Goal: Information Seeking & Learning: Learn about a topic

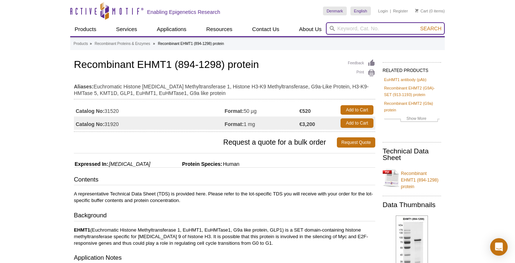
click at [359, 27] on input "search" at bounding box center [385, 28] width 119 height 12
paste input "KDM4A/B/C"
click at [418, 25] on button "Search" at bounding box center [431, 28] width 26 height 7
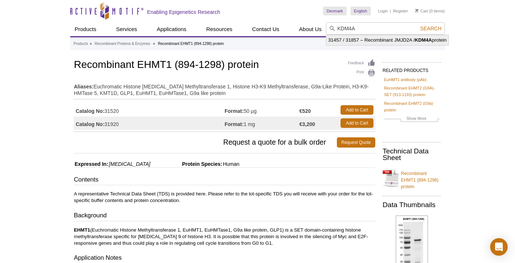
click at [413, 38] on li "31457 / 31857 – Recombinant JMJD2A / KDM4A protein" at bounding box center [387, 40] width 122 height 10
type input "31457 / 31857 – Recombinant JMJD2A / KDM4A protein"
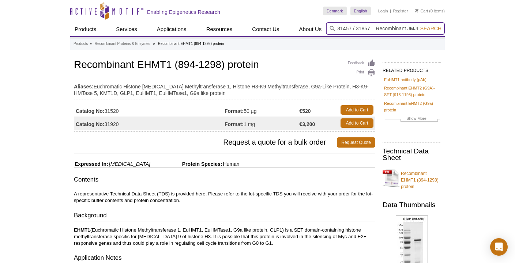
scroll to position [0, 47]
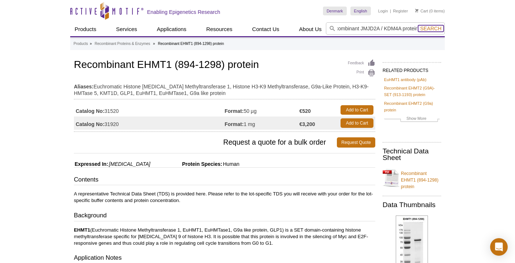
click at [436, 26] on span "Search" at bounding box center [430, 29] width 21 height 6
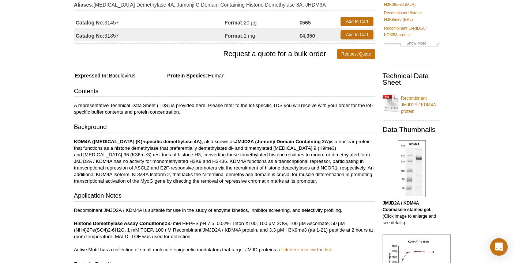
scroll to position [83, 0]
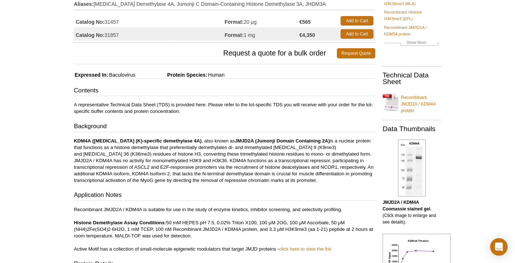
click at [212, 166] on p "KDM4A (lysine (K)-specific demethylase 4A) , also known as JMJD2A (Jumonji Doma…" at bounding box center [224, 161] width 301 height 46
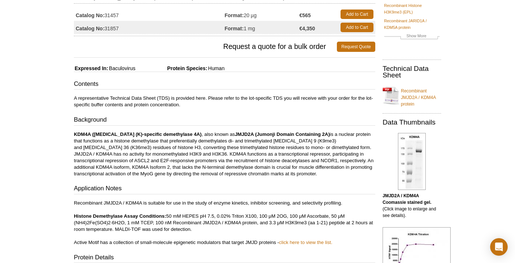
click at [178, 135] on p "KDM4A (lysine (K)-specific demethylase 4A) , also known as JMJD2A (Jumonji Doma…" at bounding box center [224, 154] width 301 height 46
click at [192, 133] on p "KDM4A ([MEDICAL_DATA] (K)-specific demethylase 4A) , also known as JMJD2A (Jumo…" at bounding box center [224, 154] width 301 height 46
click at [198, 149] on p "KDM4A ([MEDICAL_DATA] (K)-specific demethylase 4A) , also known as JMJD2A (Jumo…" at bounding box center [224, 154] width 301 height 46
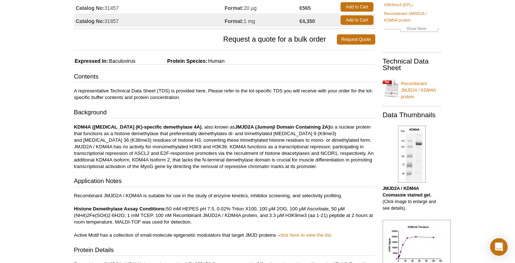
scroll to position [98, 0]
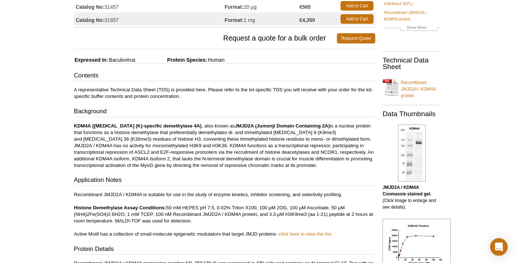
click at [200, 139] on p "KDM4A ([MEDICAL_DATA] (K)-specific demethylase 4A) , also known as JMJD2A (Jumo…" at bounding box center [224, 146] width 301 height 46
click at [178, 148] on p "KDM4A ([MEDICAL_DATA] (K)-specific demethylase 4A) , also known as JMJD2A (Jumo…" at bounding box center [224, 146] width 301 height 46
click at [178, 139] on p "KDM4A ([MEDICAL_DATA] (K)-specific demethylase 4A) , also known as JMJD2A (Jumo…" at bounding box center [224, 146] width 301 height 46
click at [201, 139] on p "KDM4A ([MEDICAL_DATA] (K)-specific demethylase 4A) , also known as JMJD2A (Jumo…" at bounding box center [224, 146] width 301 height 46
click at [209, 147] on p "KDM4A ([MEDICAL_DATA] (K)-specific demethylase 4A) , also known as JMJD2A (Jumo…" at bounding box center [224, 146] width 301 height 46
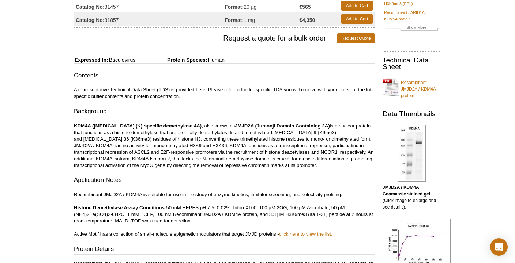
click at [210, 144] on p "KDM4A ([MEDICAL_DATA] (K)-specific demethylase 4A) , also known as JMJD2A (Jumo…" at bounding box center [224, 146] width 301 height 46
click at [211, 144] on p "KDM4A ([MEDICAL_DATA] (K)-specific demethylase 4A) , also known as JMJD2A (Jumo…" at bounding box center [224, 146] width 301 height 46
click at [200, 135] on p "KDM4A ([MEDICAL_DATA] (K)-specific demethylase 4A) , also known as JMJD2A (Jumo…" at bounding box center [224, 146] width 301 height 46
click at [202, 133] on p "KDM4A ([MEDICAL_DATA] (K)-specific demethylase 4A) , also known as JMJD2A (Jumo…" at bounding box center [224, 146] width 301 height 46
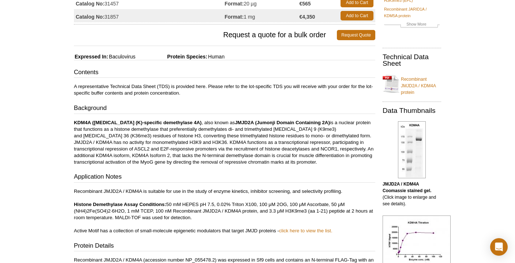
click at [202, 133] on p "KDM4A ([MEDICAL_DATA] (K)-specific demethylase 4A) , also known as JMJD2A (Jumo…" at bounding box center [224, 143] width 301 height 46
click at [220, 135] on p "KDM4A ([MEDICAL_DATA] (K)-specific demethylase 4A) , also known as JMJD2A (Jumo…" at bounding box center [224, 143] width 301 height 46
click at [215, 132] on p "KDM4A ([MEDICAL_DATA] (K)-specific demethylase 4A) , also known as JMJD2A (Jumo…" at bounding box center [224, 143] width 301 height 46
click at [201, 138] on p "KDM4A ([MEDICAL_DATA] (K)-specific demethylase 4A) , also known as JMJD2A (Jumo…" at bounding box center [224, 142] width 301 height 46
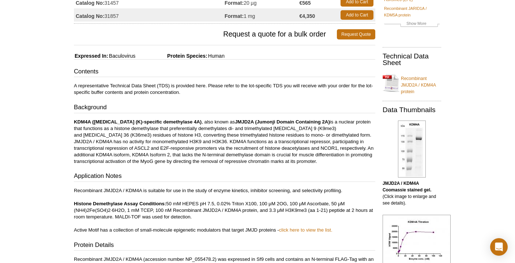
click at [211, 139] on p "KDM4A ([MEDICAL_DATA] (K)-specific demethylase 4A) , also known as JMJD2A (Jumo…" at bounding box center [224, 142] width 301 height 46
click at [209, 135] on p "KDM4A ([MEDICAL_DATA] (K)-specific demethylase 4A) , also known as JMJD2A (Jumo…" at bounding box center [224, 142] width 301 height 46
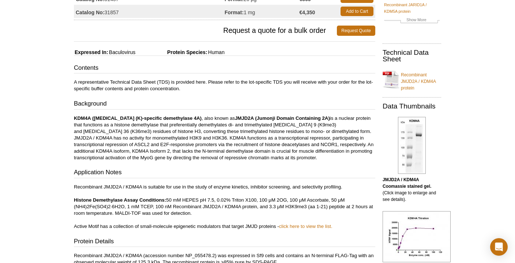
scroll to position [105, 0]
click at [209, 135] on p "KDM4A ([MEDICAL_DATA] (K)-specific demethylase 4A) , also known as JMJD2A (Jumo…" at bounding box center [224, 138] width 301 height 46
click at [206, 139] on p "KDM4A ([MEDICAL_DATA] (K)-specific demethylase 4A) , also known as JMJD2A (Jumo…" at bounding box center [224, 138] width 301 height 46
click at [214, 139] on p "KDM4A ([MEDICAL_DATA] (K)-specific demethylase 4A) , also known as JMJD2A (Jumo…" at bounding box center [224, 138] width 301 height 46
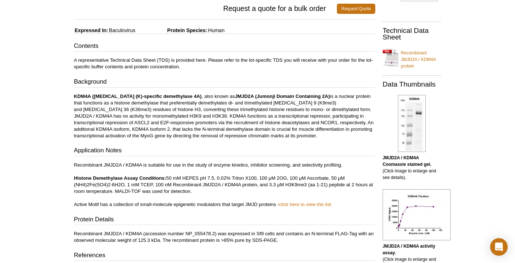
scroll to position [128, 0]
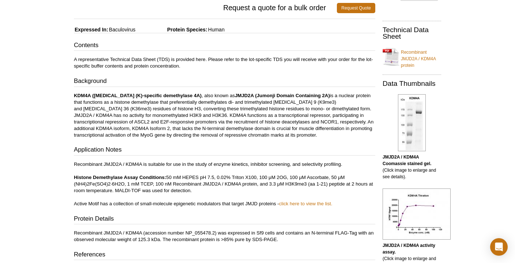
click at [196, 118] on p "KDM4A ([MEDICAL_DATA] (K)-specific demethylase 4A) , also known as JMJD2A (Jumo…" at bounding box center [224, 115] width 301 height 46
click at [187, 107] on p "KDM4A ([MEDICAL_DATA] (K)-specific demethylase 4A) , also known as JMJD2A (Jumo…" at bounding box center [224, 115] width 301 height 46
click at [195, 117] on p "KDM4A ([MEDICAL_DATA] (K)-specific demethylase 4A) , also known as JMJD2A (Jumo…" at bounding box center [224, 115] width 301 height 46
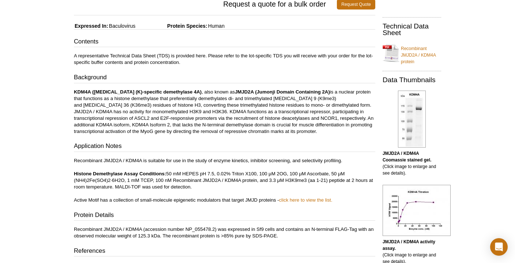
click at [195, 117] on p "KDM4A ([MEDICAL_DATA] (K)-specific demethylase 4A) , also known as JMJD2A (Jumo…" at bounding box center [224, 112] width 301 height 46
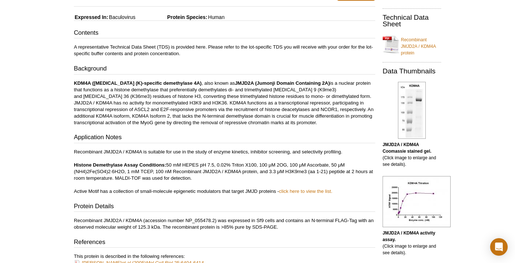
click at [195, 117] on p "KDM4A ([MEDICAL_DATA] (K)-specific demethylase 4A) , also known as JMJD2A (Jumo…" at bounding box center [224, 103] width 301 height 46
click at [166, 122] on p "KDM4A ([MEDICAL_DATA] (K)-specific demethylase 4A) , also known as JMJD2A (Jumo…" at bounding box center [224, 103] width 301 height 46
click at [161, 114] on p "KDM4A ([MEDICAL_DATA] (K)-specific demethylase 4A) , also known as JMJD2A (Jumo…" at bounding box center [224, 103] width 301 height 46
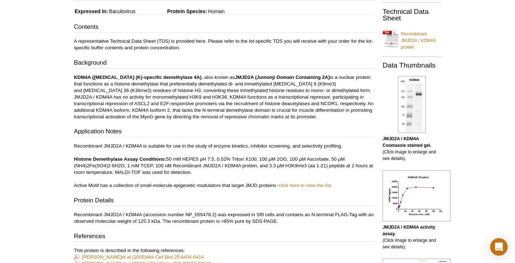
scroll to position [148, 0]
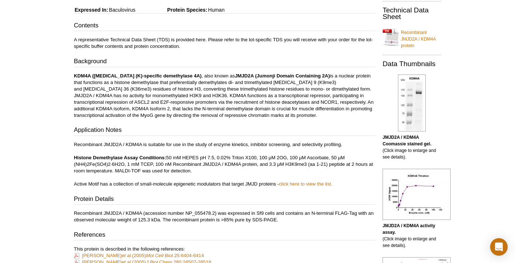
click at [194, 135] on h3 "Application Notes" at bounding box center [224, 131] width 301 height 10
click at [204, 128] on h3 "Application Notes" at bounding box center [224, 131] width 301 height 10
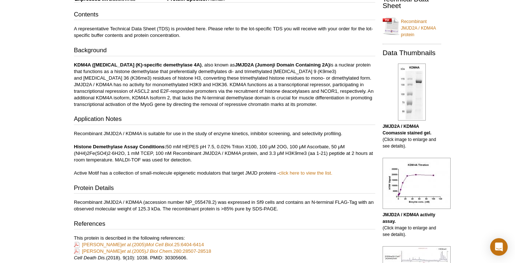
click at [235, 116] on h3 "Application Notes" at bounding box center [224, 120] width 301 height 10
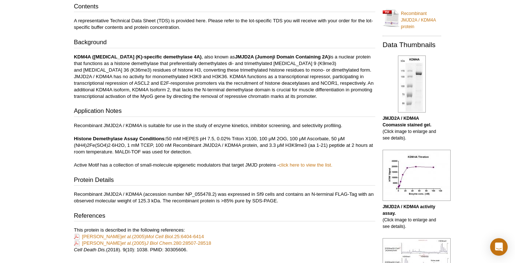
scroll to position [167, 0]
click at [255, 98] on p "KDM4A ([MEDICAL_DATA] (K)-specific demethylase 4A) , also known as JMJD2A (Jumo…" at bounding box center [224, 76] width 301 height 46
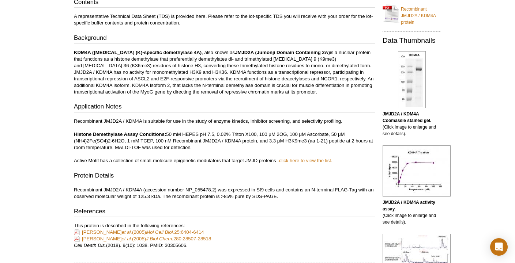
scroll to position [172, 0]
click at [255, 98] on div "Contents A representative Technical Data Sheet (TDS) is provided here. Please r…" at bounding box center [224, 123] width 301 height 252
click at [225, 98] on div "Contents A representative Technical Data Sheet (TDS) is provided here. Please r…" at bounding box center [224, 123] width 301 height 252
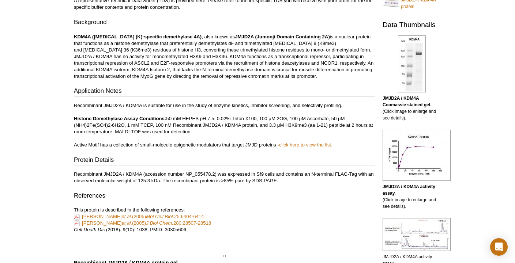
scroll to position [187, 0]
click at [228, 131] on p "Recombinant JMJD2A / KDM4A is suitable for use in the study of enzyme kinetics,…" at bounding box center [224, 125] width 301 height 46
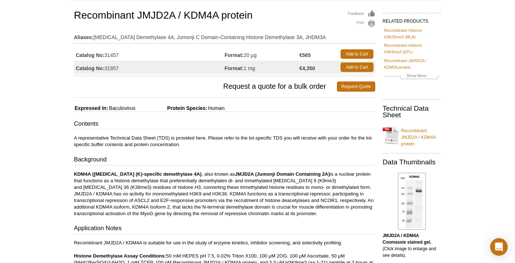
scroll to position [0, 0]
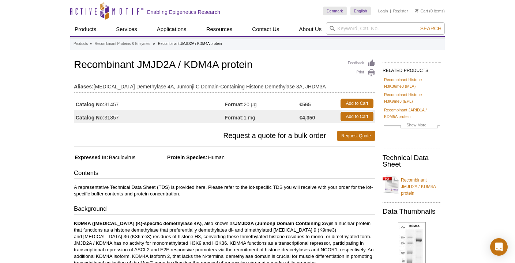
click at [291, 196] on p "A representative Technical Data Sheet (TDS) is provided here. Please refer to t…" at bounding box center [224, 190] width 301 height 13
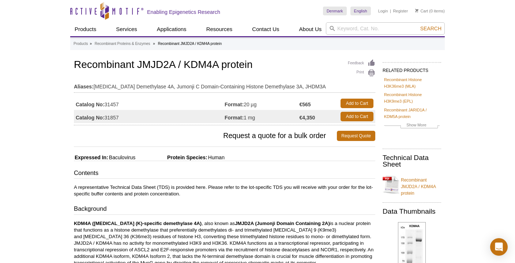
click at [271, 144] on h3 "Request a quote for a bulk order Request Quote" at bounding box center [224, 136] width 301 height 18
click at [354, 27] on input "search" at bounding box center [385, 28] width 119 height 12
drag, startPoint x: 183, startPoint y: 64, endPoint x: 218, endPoint y: 62, distance: 35.5
click at [218, 62] on h1 "Recombinant JMJD2A / KDM4A protein" at bounding box center [224, 65] width 301 height 12
copy h1 "KDM4A"
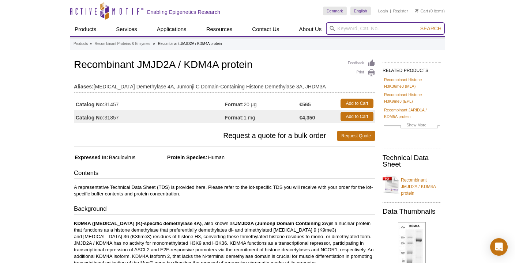
click at [371, 26] on input "search" at bounding box center [385, 28] width 119 height 12
paste input "KDM4A"
type input "KDM4A"
click at [418, 25] on button "Search" at bounding box center [431, 28] width 26 height 7
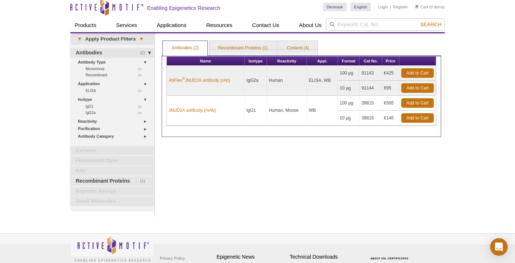
scroll to position [9, 0]
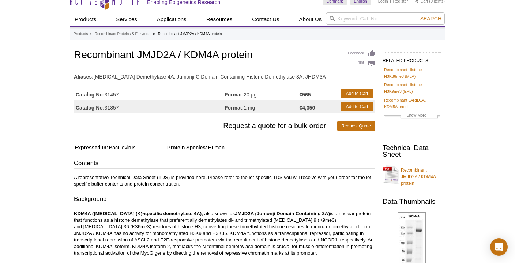
scroll to position [10, 0]
click at [264, 159] on h3 "Contents" at bounding box center [224, 164] width 301 height 10
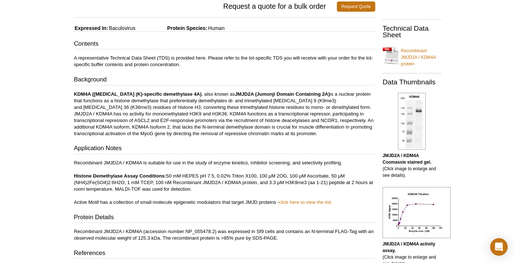
scroll to position [0, 0]
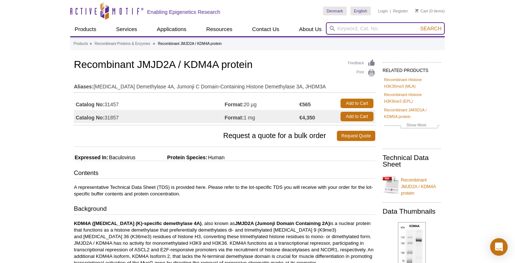
click at [351, 25] on input "search" at bounding box center [385, 28] width 119 height 12
paste input "KDM4A"
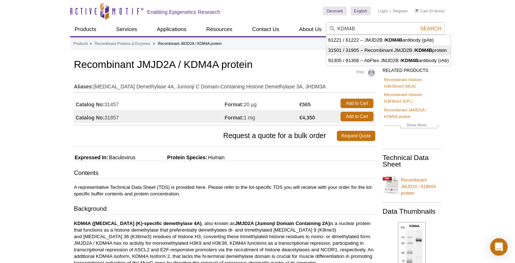
click at [426, 49] on strong "KDM4B" at bounding box center [423, 50] width 17 height 5
type input "31501 / 31905 – Recombinant JMJD2B / KDM4B protein"
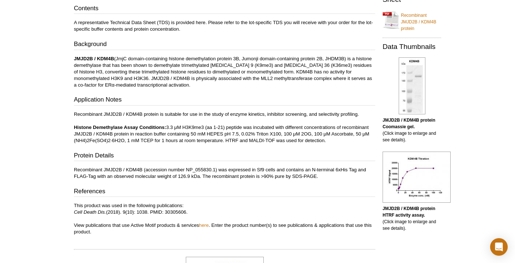
click at [294, 136] on p "Recombinant JMJD2B / KDM4B protein is suitable for use in the study of enzyme k…" at bounding box center [224, 127] width 301 height 33
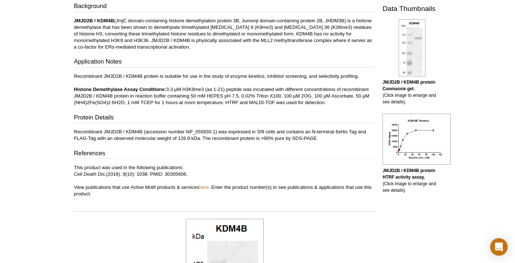
click at [294, 136] on p "Recombinant JMJD2B / KDM4B (accession number NP_055830.1) was expressed in Sf9 …" at bounding box center [224, 135] width 301 height 13
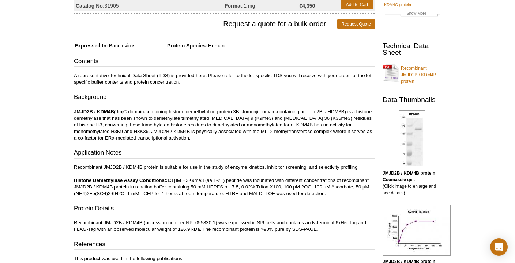
scroll to position [84, 0]
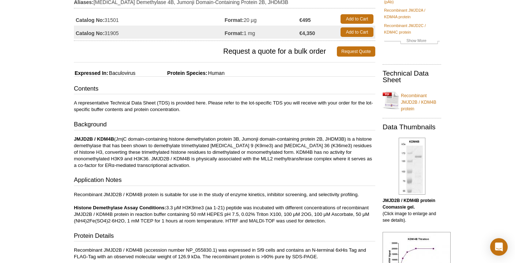
click at [286, 131] on div "Contents A representative Technical Data Sheet (TDS) is provided here. Please r…" at bounding box center [224, 200] width 301 height 232
click at [317, 151] on p "JMJD2B / KDM4B (JmjC domain-containing histone demethylation protein 3B, Jumonj…" at bounding box center [224, 152] width 301 height 33
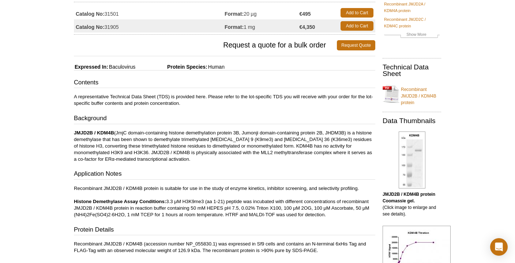
scroll to position [93, 0]
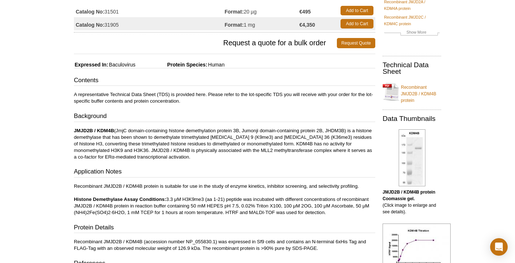
click at [307, 172] on h3 "Application Notes" at bounding box center [224, 172] width 301 height 10
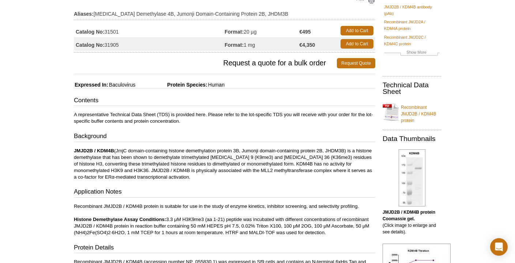
scroll to position [73, 0]
click at [221, 157] on p "JMJD2B / KDM4B (JmjC domain-containing histone demethylation protein 3B, Jumonj…" at bounding box center [224, 163] width 301 height 33
click at [208, 152] on p "JMJD2B / KDM4B (JmjC domain-containing histone demethylation protein 3B, Jumonj…" at bounding box center [224, 163] width 301 height 33
click at [199, 153] on p "JMJD2B / KDM4B (JmjC domain-containing histone demethylation protein 3B, Jumonj…" at bounding box center [224, 163] width 301 height 33
click at [233, 147] on p "JMJD2B / KDM4B (JmjC domain-containing histone demethylation protein 3B, Jumonj…" at bounding box center [224, 163] width 301 height 33
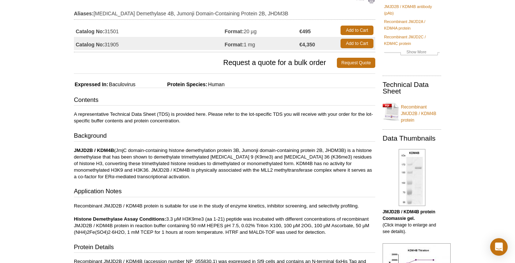
click at [173, 158] on p "JMJD2B / KDM4B (JmjC domain-containing histone demethylation protein 3B, Jumonj…" at bounding box center [224, 163] width 301 height 33
click at [202, 156] on p "JMJD2B / KDM4B (JmjC domain-containing histone demethylation protein 3B, Jumonj…" at bounding box center [224, 163] width 301 height 33
click at [181, 159] on p "JMJD2B / KDM4B (JmjC domain-containing histone demethylation protein 3B, Jumonj…" at bounding box center [224, 163] width 301 height 33
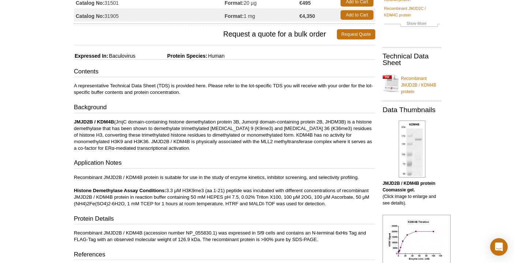
scroll to position [102, 0]
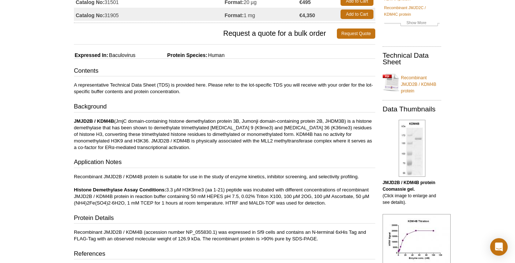
click at [205, 121] on p "JMJD2B / KDM4B (JmjC domain-containing histone demethylation protein 3B, Jumonj…" at bounding box center [224, 134] width 301 height 33
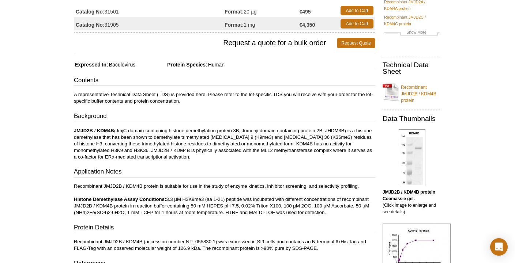
scroll to position [0, 0]
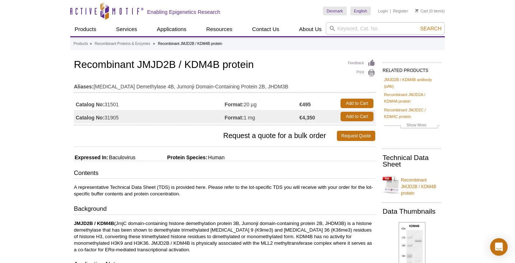
click at [298, 194] on p "A representative Technical Data Sheet (TDS) is provided here. Please refer to t…" at bounding box center [224, 190] width 301 height 13
click at [283, 177] on h3 "Contents" at bounding box center [224, 174] width 301 height 10
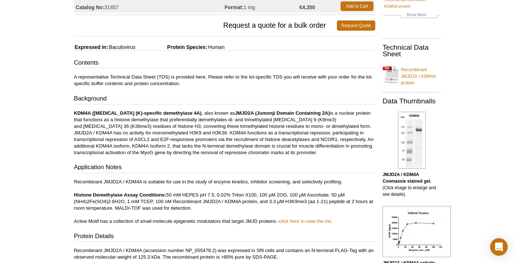
scroll to position [111, 0]
click at [255, 143] on p "KDM4A ([MEDICAL_DATA] (K)-specific demethylase 4A) , also known as JMJD2A (Jumo…" at bounding box center [224, 133] width 301 height 46
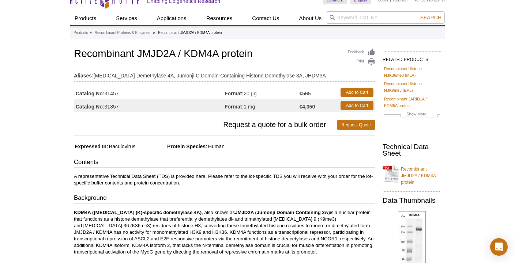
scroll to position [6, 0]
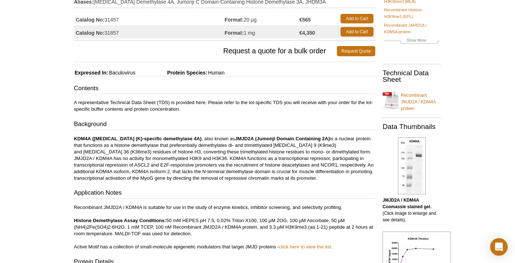
click at [297, 139] on strong "JMJD2A (Jumonji Domain Containing 2A)" at bounding box center [282, 138] width 95 height 5
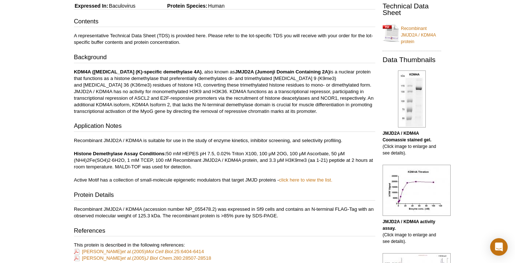
scroll to position [155, 0]
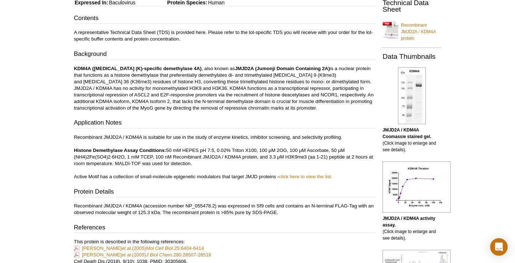
click at [274, 148] on p "Recombinant JMJD2A / KDM4A is suitable for use in the study of enzyme kinetics,…" at bounding box center [224, 157] width 301 height 46
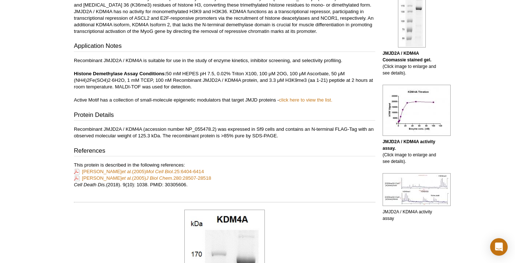
scroll to position [233, 0]
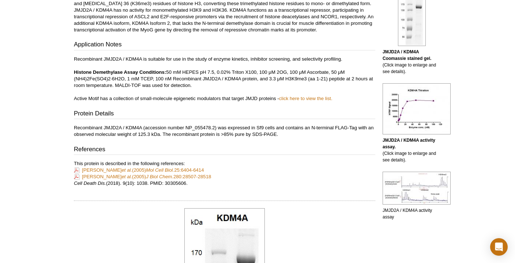
click at [294, 130] on p "Recombinant JMJD2A / KDM4A (accession number NP_055478.2) was expressed in Sf9 …" at bounding box center [224, 131] width 301 height 13
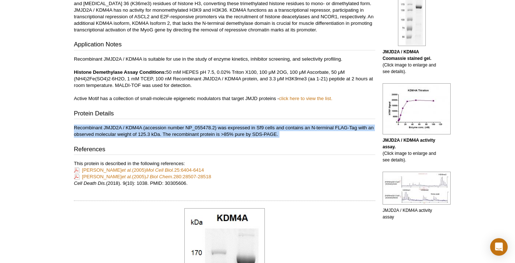
click at [294, 130] on p "Recombinant JMJD2A / KDM4A (accession number NP_055478.2) was expressed in Sf9 …" at bounding box center [224, 131] width 301 height 13
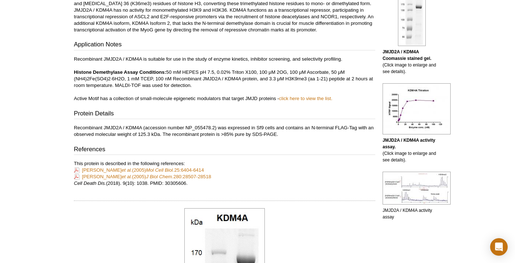
click at [311, 169] on p "This protein is described in the following references: Zhang D et al. (2005) Mo…" at bounding box center [224, 173] width 301 height 26
click at [324, 128] on p "Recombinant JMJD2A / KDM4A (accession number NP_055478.2) was expressed in Sf9 …" at bounding box center [224, 131] width 301 height 13
click at [330, 166] on p "This protein is described in the following references: Zhang D et al. (2005) Mo…" at bounding box center [224, 173] width 301 height 26
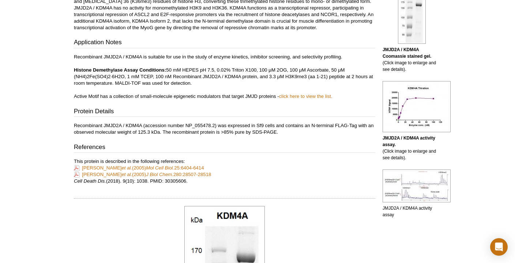
scroll to position [236, 0]
click at [298, 163] on p "This protein is described in the following references: Zhang D et al. (2005) Mo…" at bounding box center [224, 171] width 301 height 26
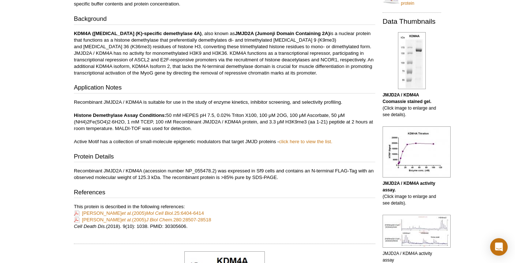
scroll to position [190, 0]
click at [287, 102] on p "Recombinant JMJD2A / KDM4A is suitable for use in the study of enzyme kinetics,…" at bounding box center [224, 122] width 301 height 46
click at [212, 120] on p "Recombinant JMJD2A / KDM4A is suitable for use in the study of enzyme kinetics,…" at bounding box center [224, 122] width 301 height 46
click at [306, 140] on link "click here to view the list." at bounding box center [305, 141] width 53 height 5
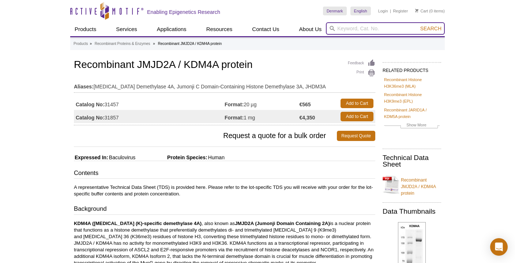
click at [349, 27] on input "search" at bounding box center [385, 28] width 119 height 12
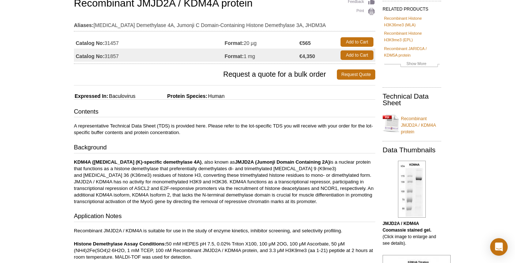
scroll to position [61, 0]
click at [268, 143] on h3 "Background" at bounding box center [224, 148] width 301 height 10
drag, startPoint x: 302, startPoint y: 41, endPoint x: 317, endPoint y: 43, distance: 14.4
click at [317, 43] on td "€565" at bounding box center [318, 41] width 38 height 13
click at [295, 144] on h3 "Background" at bounding box center [224, 148] width 301 height 10
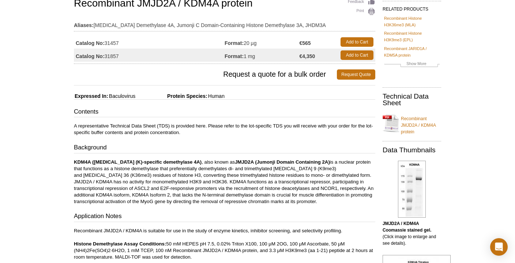
click at [279, 174] on p "KDM4A ([MEDICAL_DATA] (K)-specific demethylase 4A) , also known as JMJD2A (Jumo…" at bounding box center [224, 182] width 301 height 46
click at [270, 173] on p "KDM4A ([MEDICAL_DATA] (K)-specific demethylase 4A) , also known as JMJD2A (Jumo…" at bounding box center [224, 182] width 301 height 46
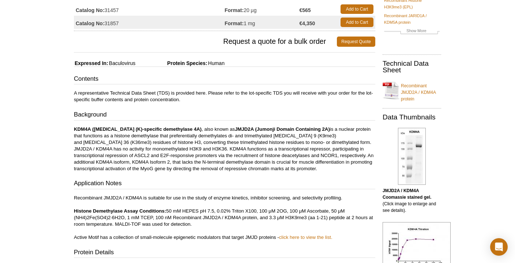
click at [270, 173] on div "Contents A representative Technical Data Sheet (TDS) is provided here. Please r…" at bounding box center [224, 201] width 301 height 252
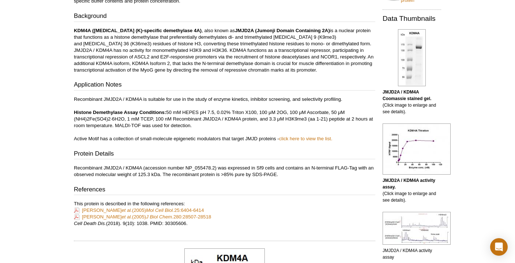
click at [240, 155] on h3 "Protein Details" at bounding box center [224, 155] width 301 height 10
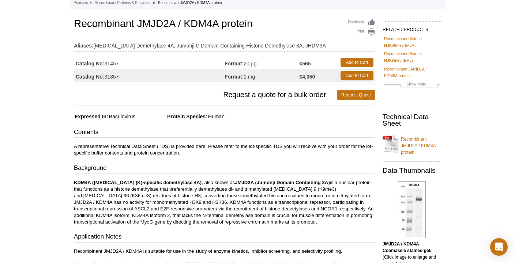
scroll to position [0, 0]
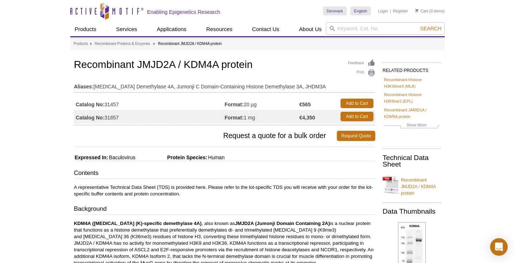
click at [276, 188] on p "A representative Technical Data Sheet (TDS) is provided here. Please refer to t…" at bounding box center [224, 190] width 301 height 13
